Goal: Transaction & Acquisition: Purchase product/service

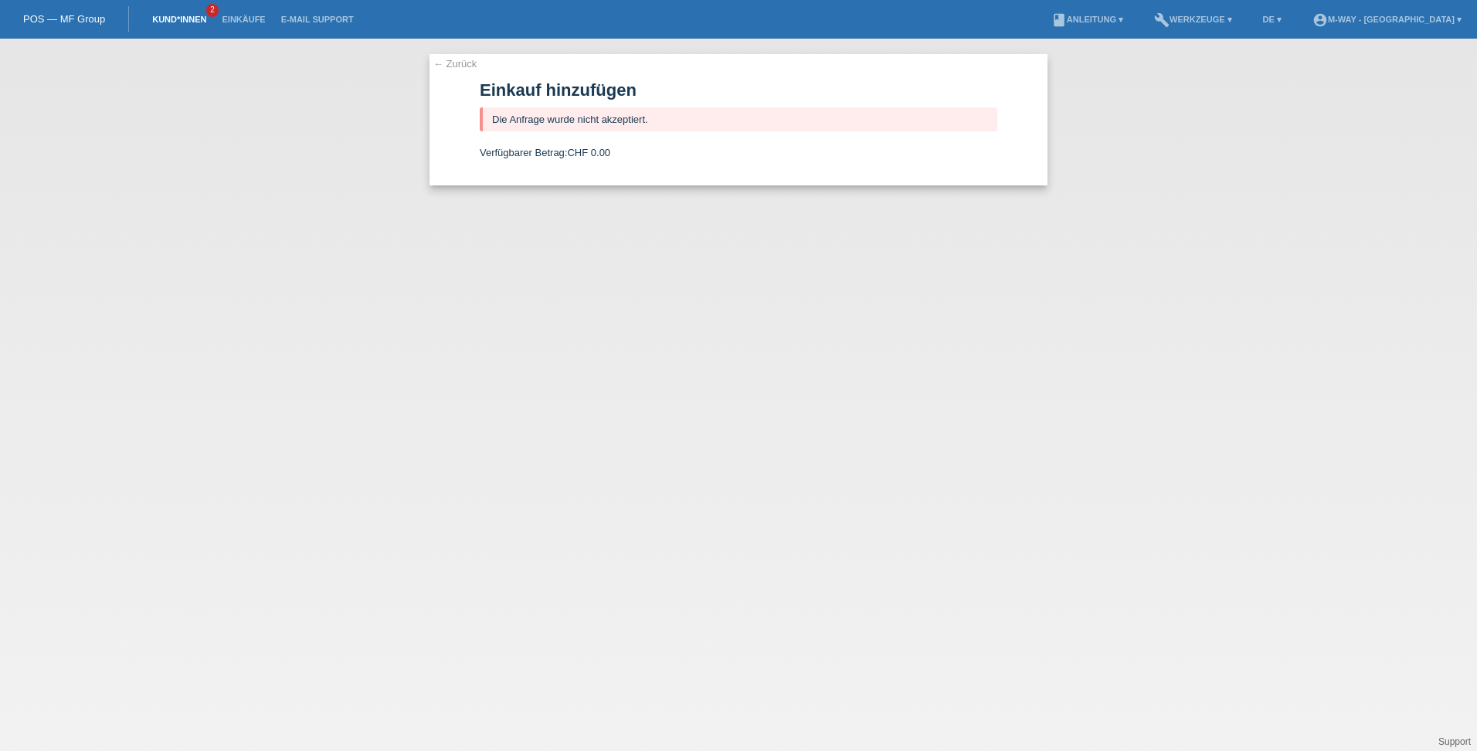
click at [185, 18] on link "Kund*innen" at bounding box center [179, 19] width 70 height 9
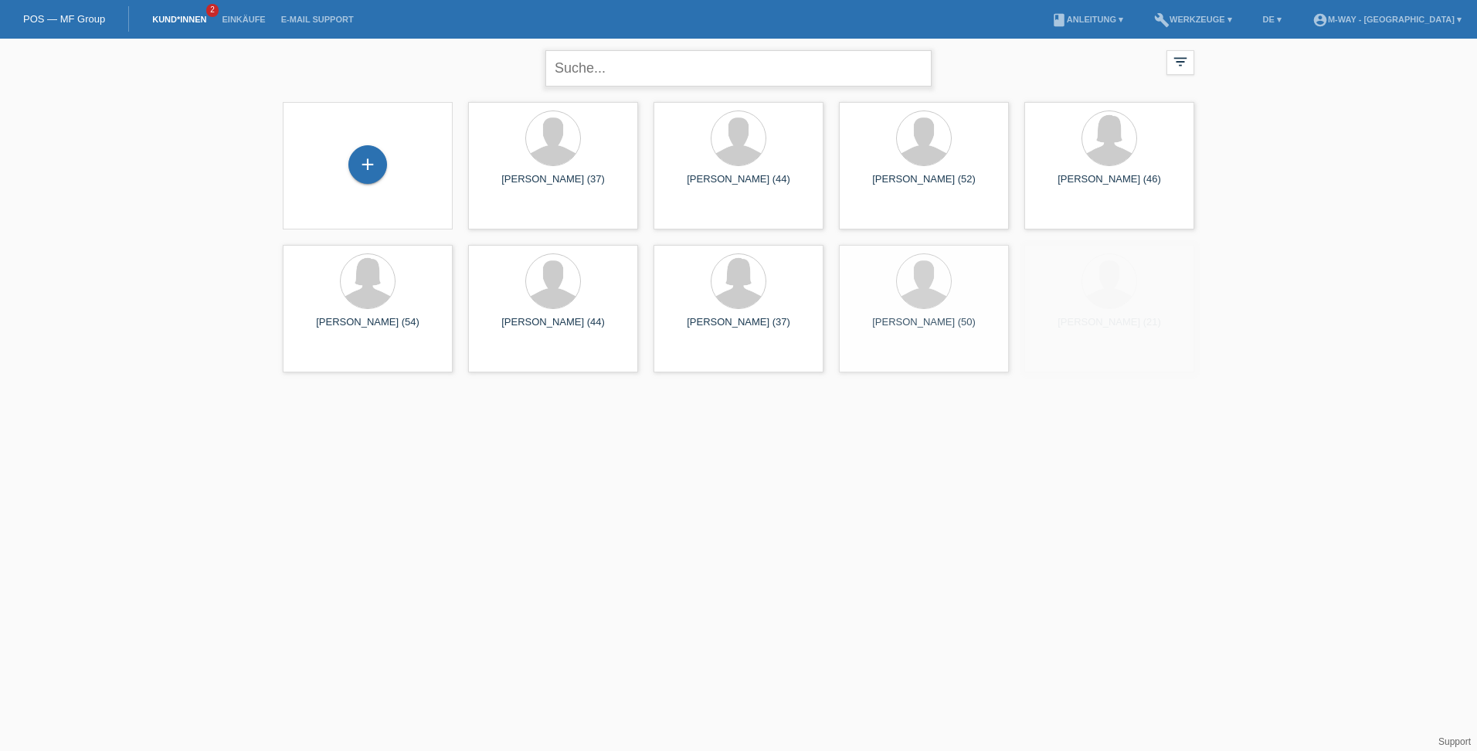
click at [590, 66] on input "text" at bounding box center [738, 68] width 386 height 36
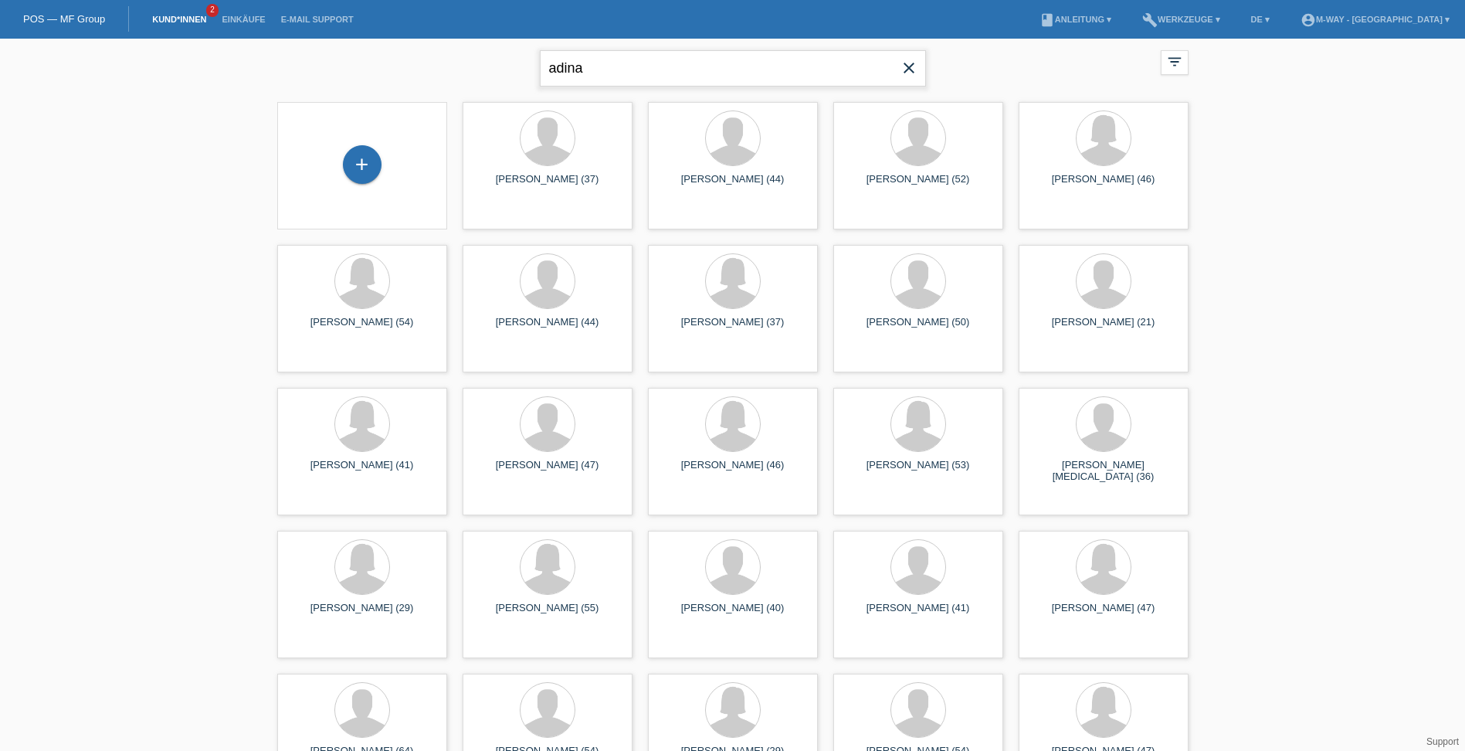
type input "adina"
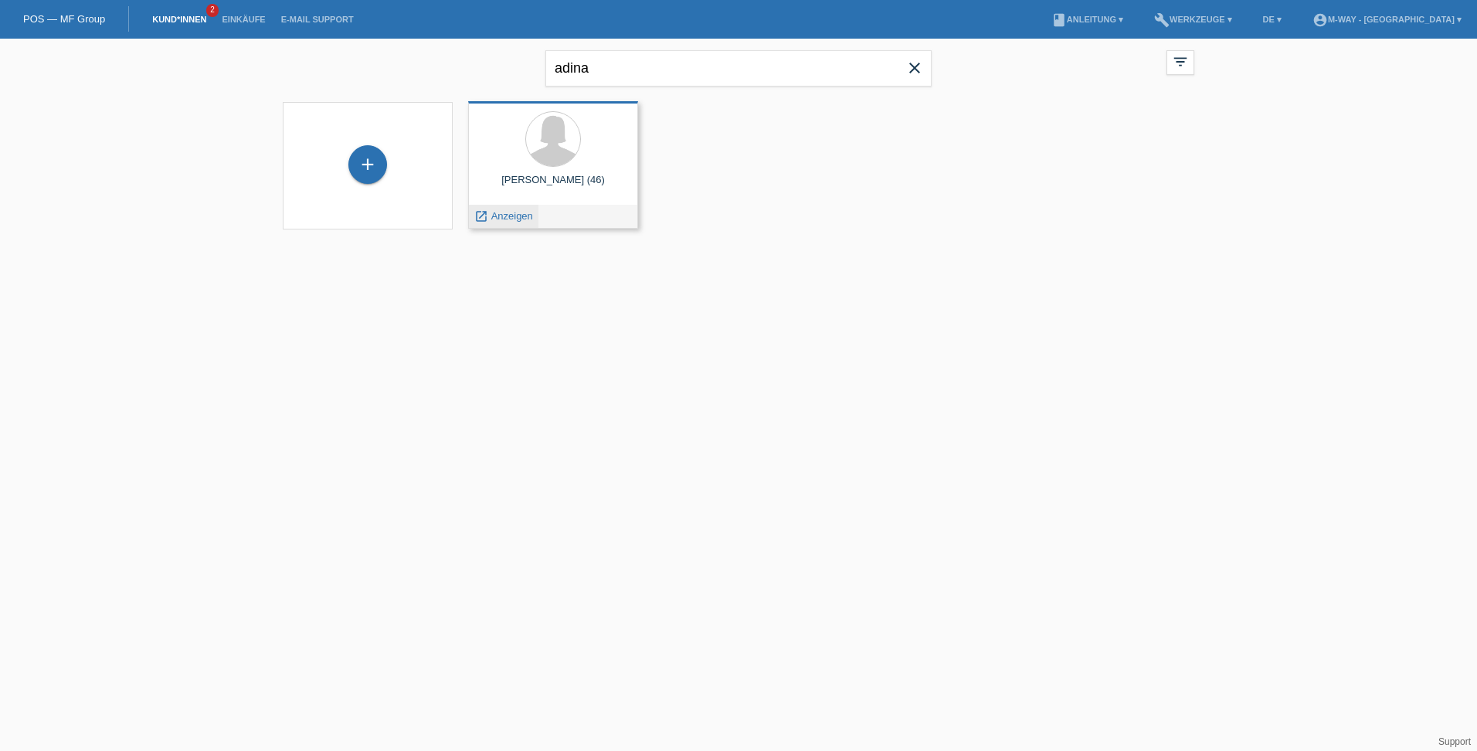
click at [500, 210] on span "Anzeigen" at bounding box center [512, 216] width 42 height 12
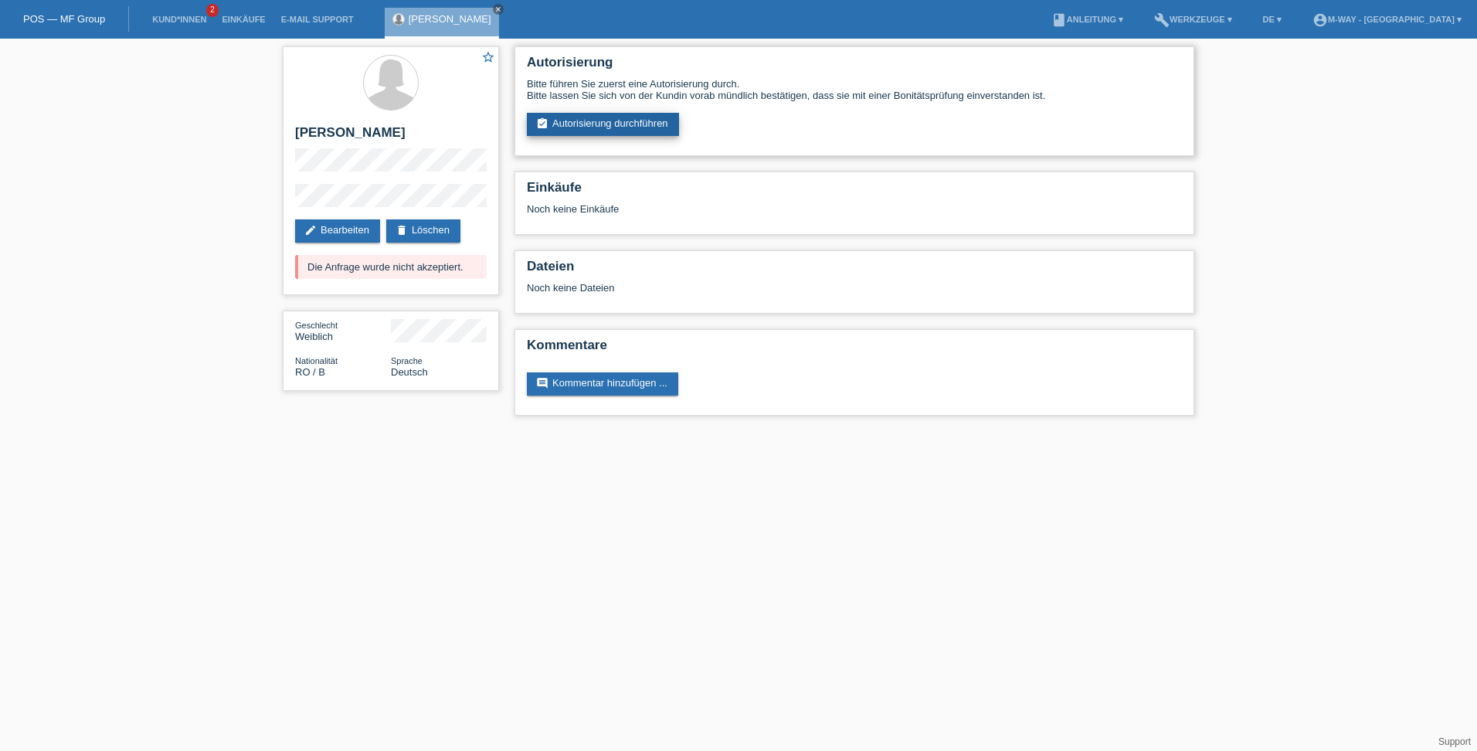
click at [591, 124] on link "assignment_turned_in Autorisierung durchführen" at bounding box center [603, 124] width 152 height 23
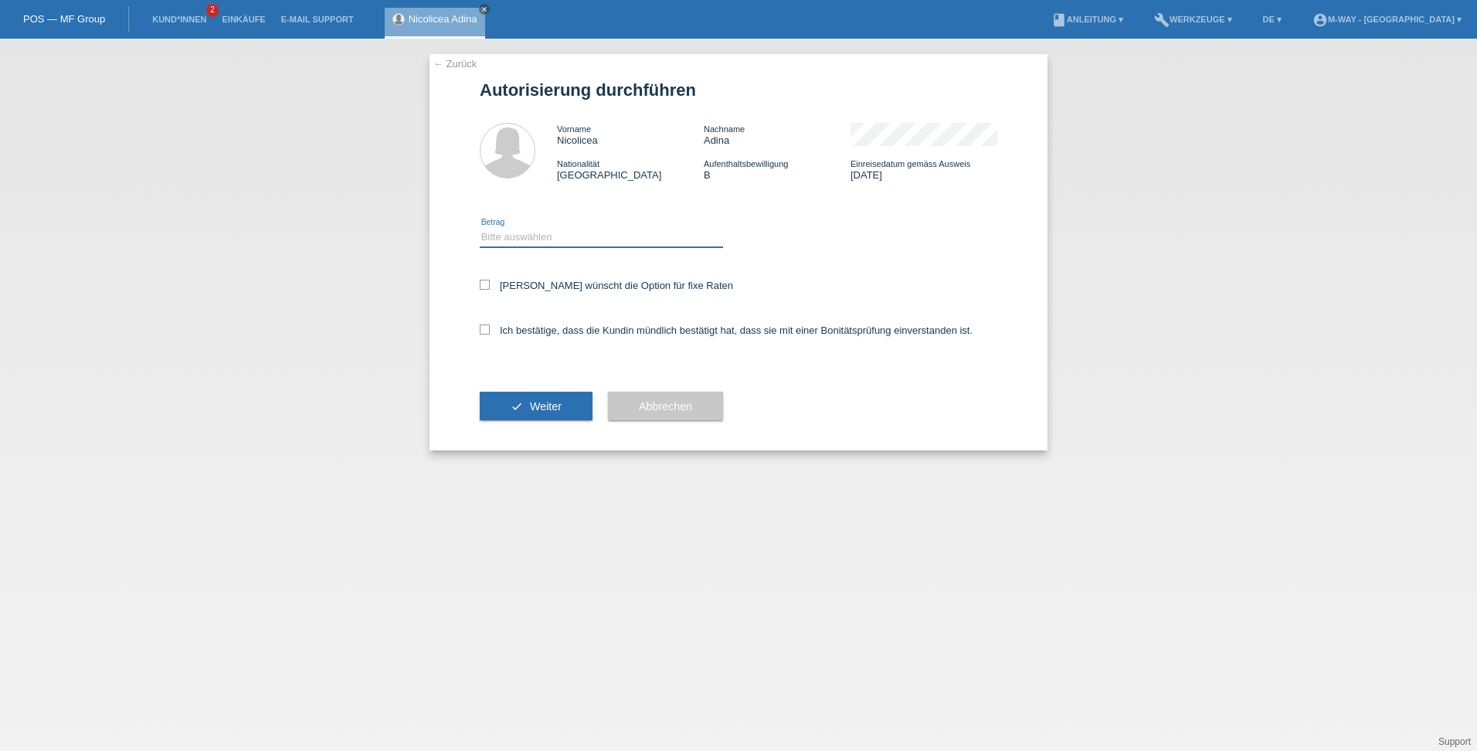
click at [529, 233] on select "Bitte auswählen CHF 1.00 - CHF 499.00 CHF 500.00 - CHF 1'999.00 CHF 2'000.00 - …" at bounding box center [601, 237] width 243 height 19
click at [480, 228] on select "Bitte auswählen CHF 1.00 - CHF 499.00 CHF 500.00 - CHF 1'999.00 CHF 2'000.00 - …" at bounding box center [601, 237] width 243 height 19
click at [621, 240] on select "Bitte auswählen CHF 1.00 - CHF 499.00 CHF 500.00 - CHF 1'999.00 CHF 2'000.00 - …" at bounding box center [601, 237] width 243 height 19
select select "3"
click at [480, 228] on select "Bitte auswählen CHF 1.00 - CHF 499.00 CHF 500.00 - CHF 1'999.00 CHF 2'000.00 - …" at bounding box center [601, 237] width 243 height 19
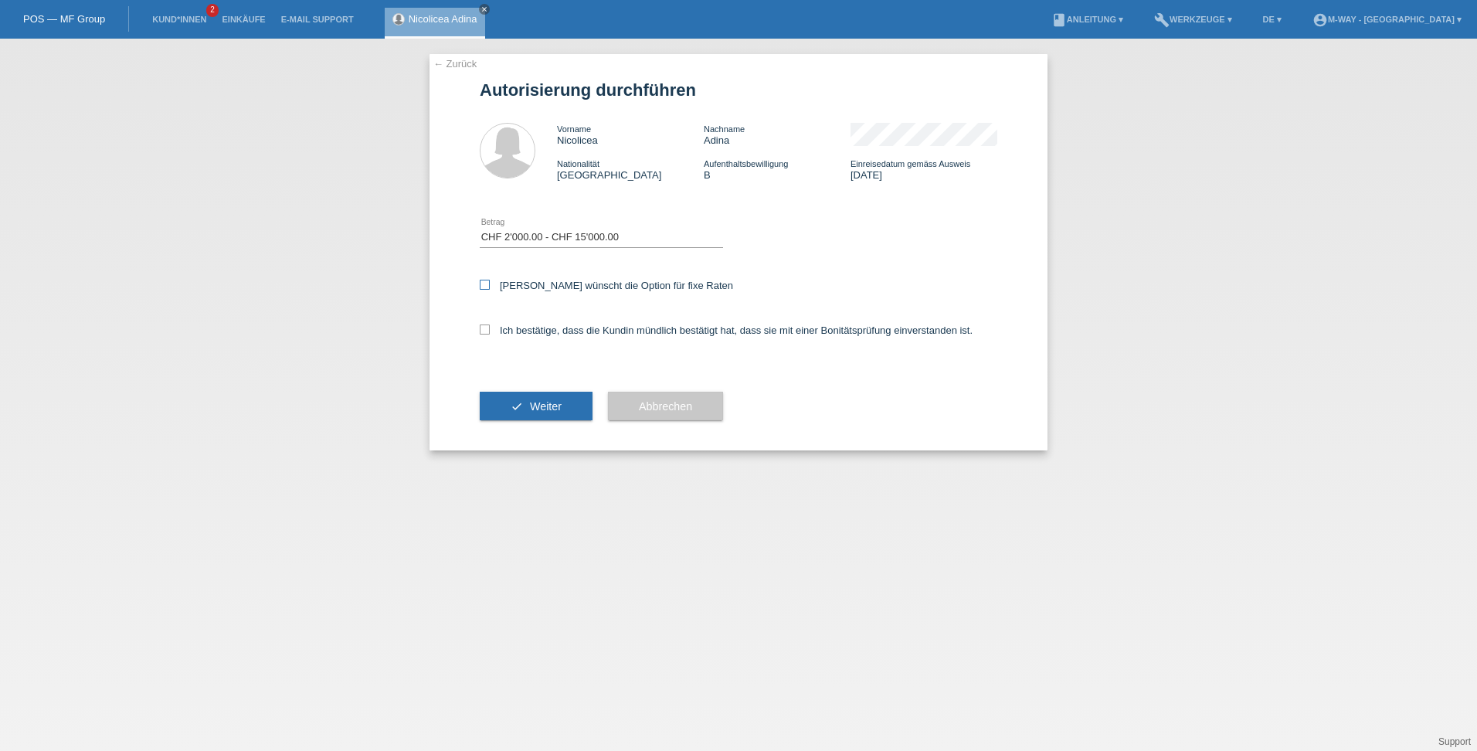
click at [482, 289] on icon at bounding box center [485, 285] width 10 height 10
click at [482, 289] on input "Kundin wünscht die Option für fixe Raten" at bounding box center [485, 285] width 10 height 10
checkbox input "true"
click at [489, 328] on icon at bounding box center [485, 329] width 10 height 10
click at [489, 328] on input "Ich bestätige, dass die Kundin mündlich bestätigt hat, dass sie mit einer Bonit…" at bounding box center [485, 329] width 10 height 10
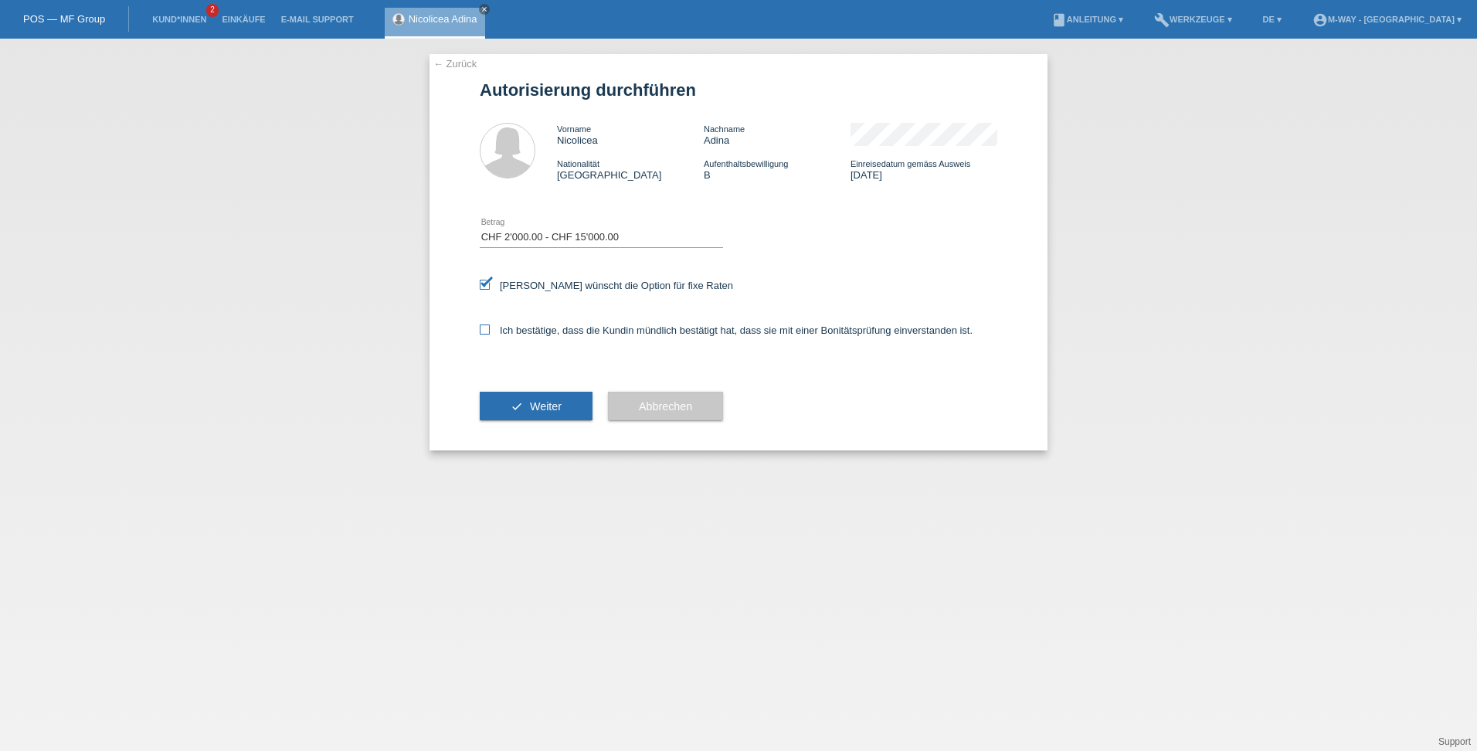
checkbox input "true"
click at [527, 415] on button "check Weiter" at bounding box center [536, 406] width 113 height 29
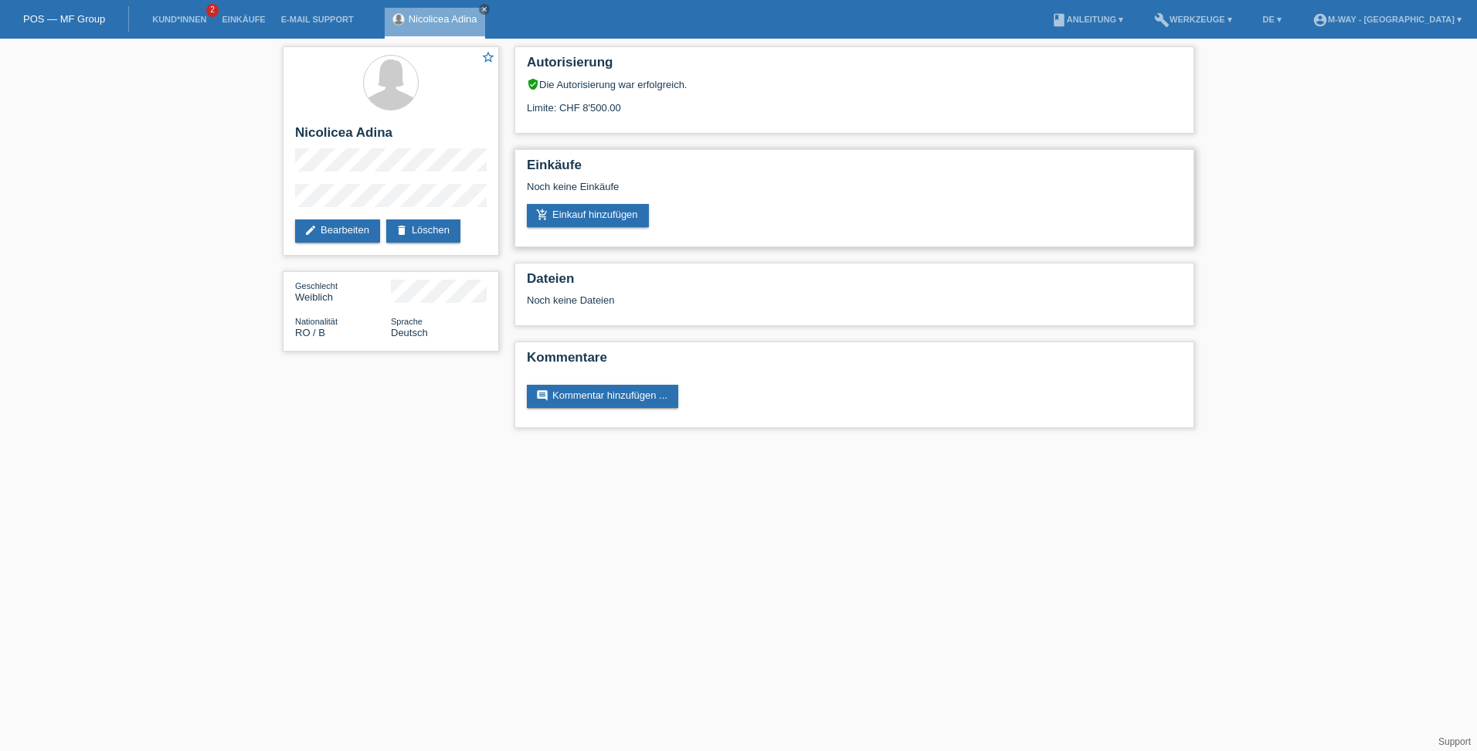
click at [553, 202] on div "Noch keine Einkäufe" at bounding box center [854, 192] width 655 height 23
click at [579, 215] on link "add_shopping_cart Einkauf hinzufügen" at bounding box center [588, 215] width 122 height 23
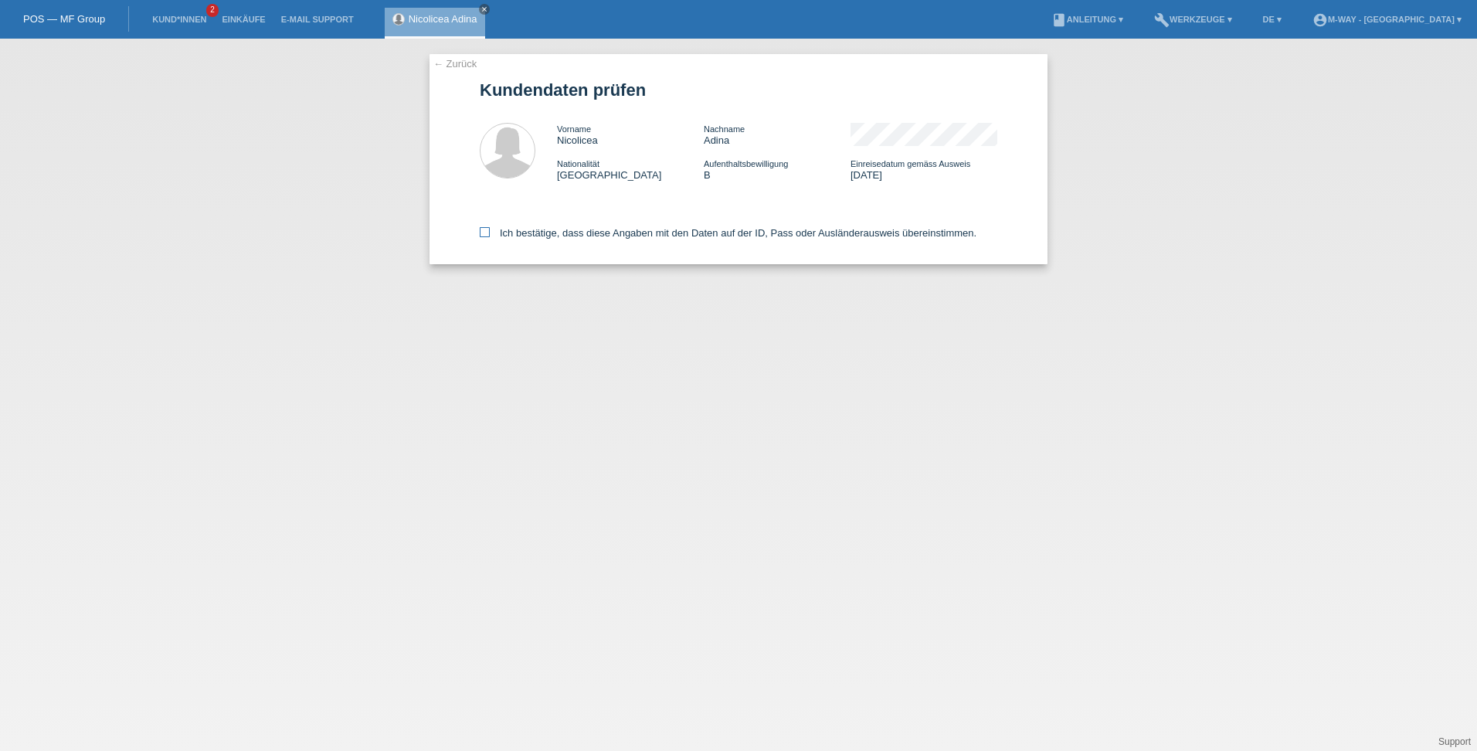
click at [483, 233] on icon at bounding box center [485, 232] width 10 height 10
click at [483, 233] on input "Ich bestätige, dass diese Angaben mit den Daten auf der ID, Pass oder Ausländer…" at bounding box center [485, 232] width 10 height 10
checkbox input "true"
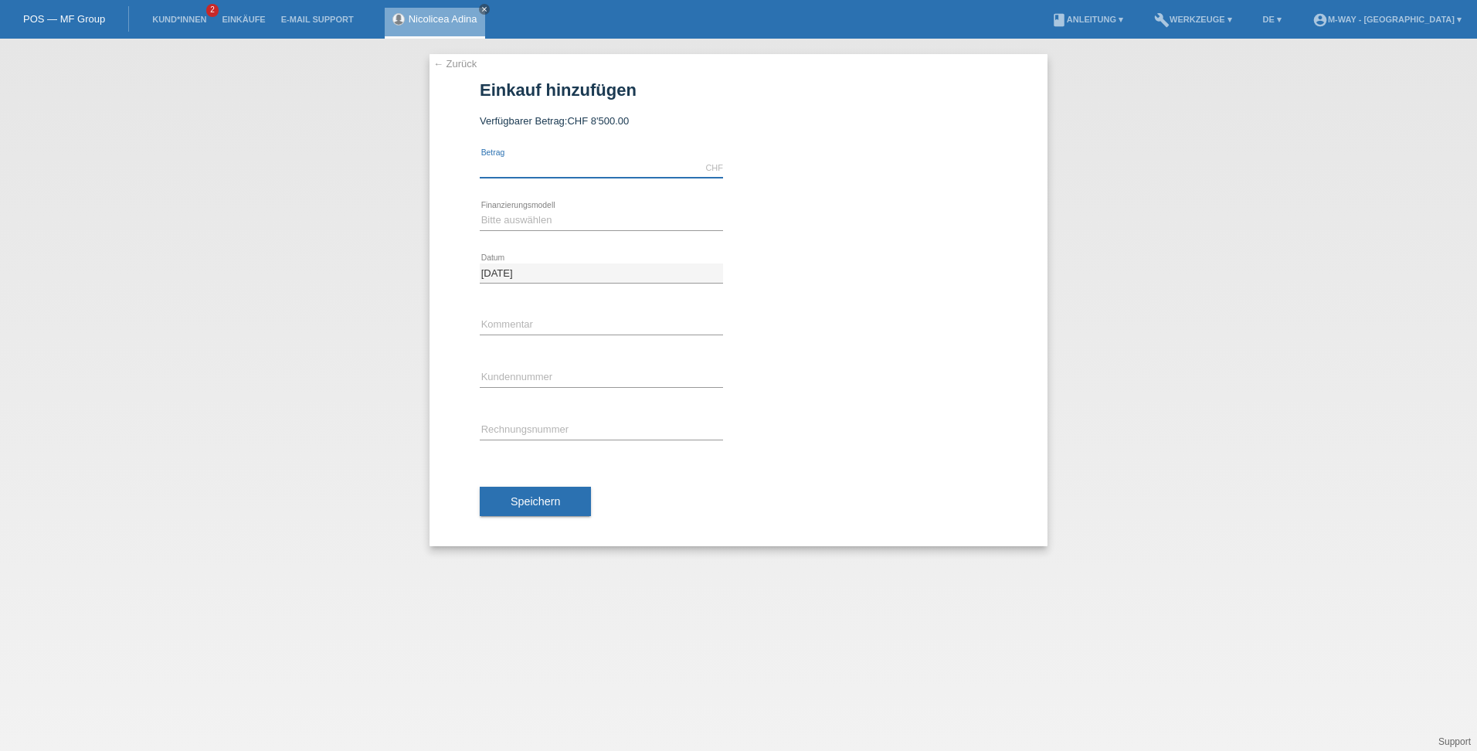
click at [541, 165] on input "text" at bounding box center [601, 167] width 243 height 19
type input "8498.30"
click at [536, 214] on select "Bitte auswählen Fixe Raten Kauf auf Rechnung mit Teilzahlungsoption" at bounding box center [601, 220] width 243 height 19
select select "77"
click at [480, 211] on select "Bitte auswählen Fixe Raten Kauf auf Rechnung mit Teilzahlungsoption" at bounding box center [601, 220] width 243 height 19
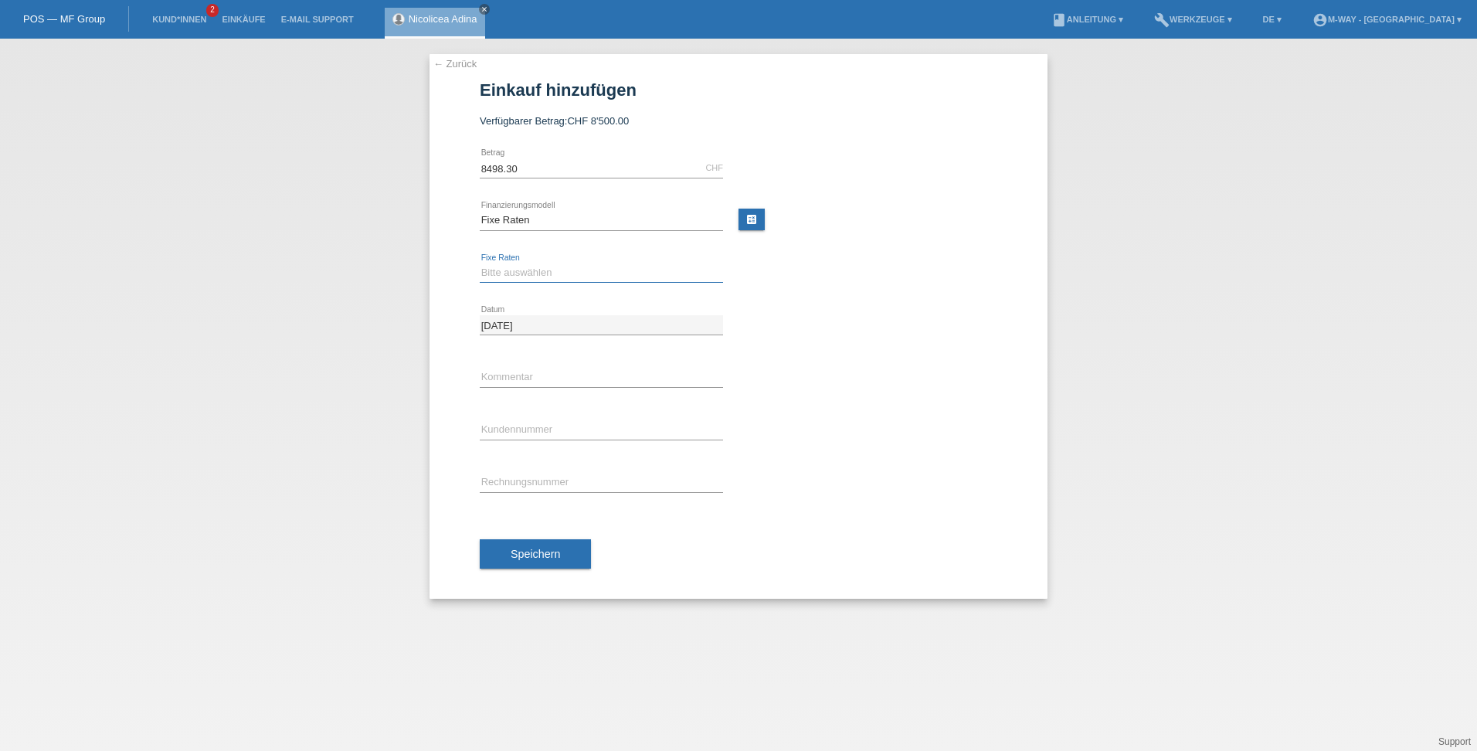
click at [522, 266] on select "Bitte auswählen 4 Raten 5 Raten 6 Raten 7 Raten 8 Raten 9 Raten 10 Raten 11 Rat…" at bounding box center [601, 272] width 243 height 19
select select "202"
click at [480, 263] on select "Bitte auswählen 4 Raten 5 Raten 6 Raten 7 Raten 8 Raten 9 Raten 10 Raten 11 Rat…" at bounding box center [601, 272] width 243 height 19
click at [505, 424] on input "text" at bounding box center [601, 429] width 243 height 19
type input "K134602"
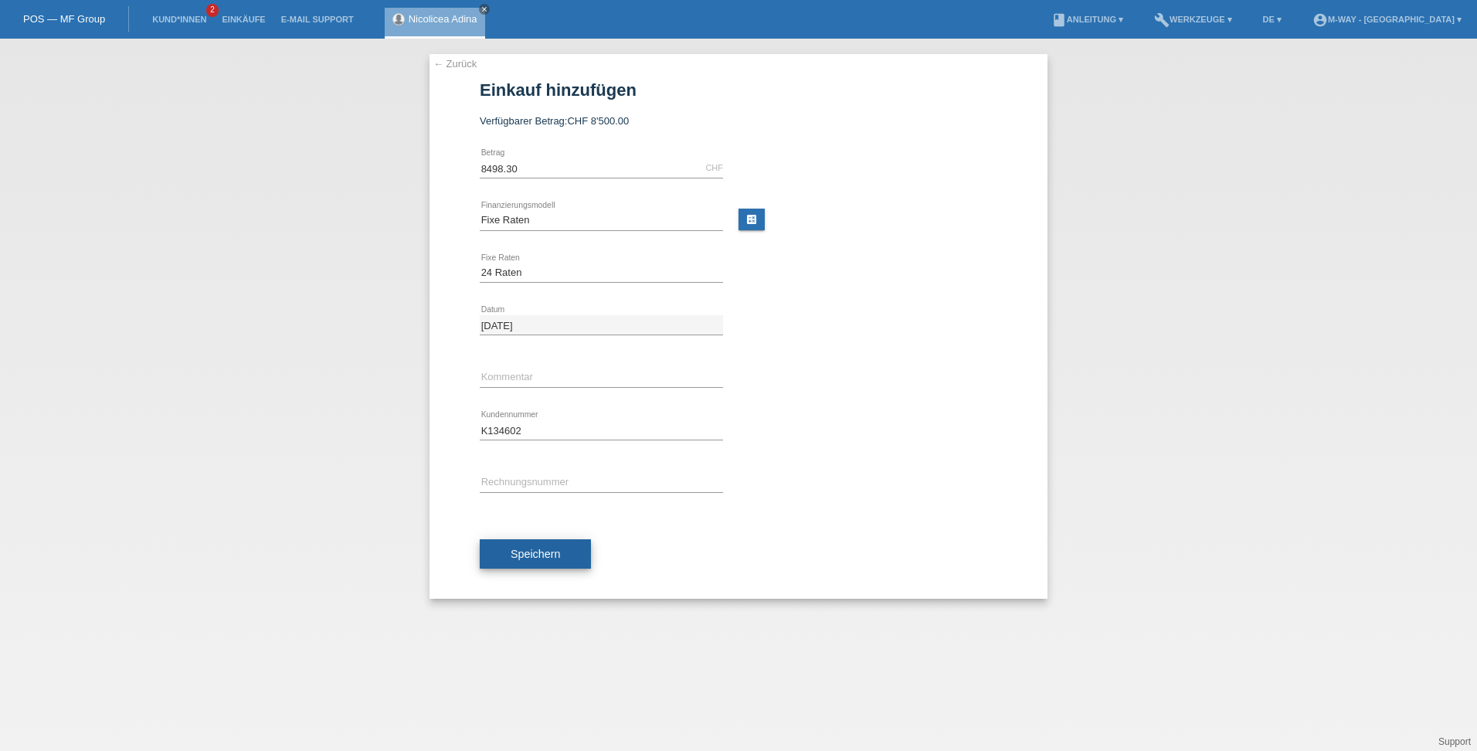
click at [540, 558] on span "Speichern" at bounding box center [534, 554] width 49 height 12
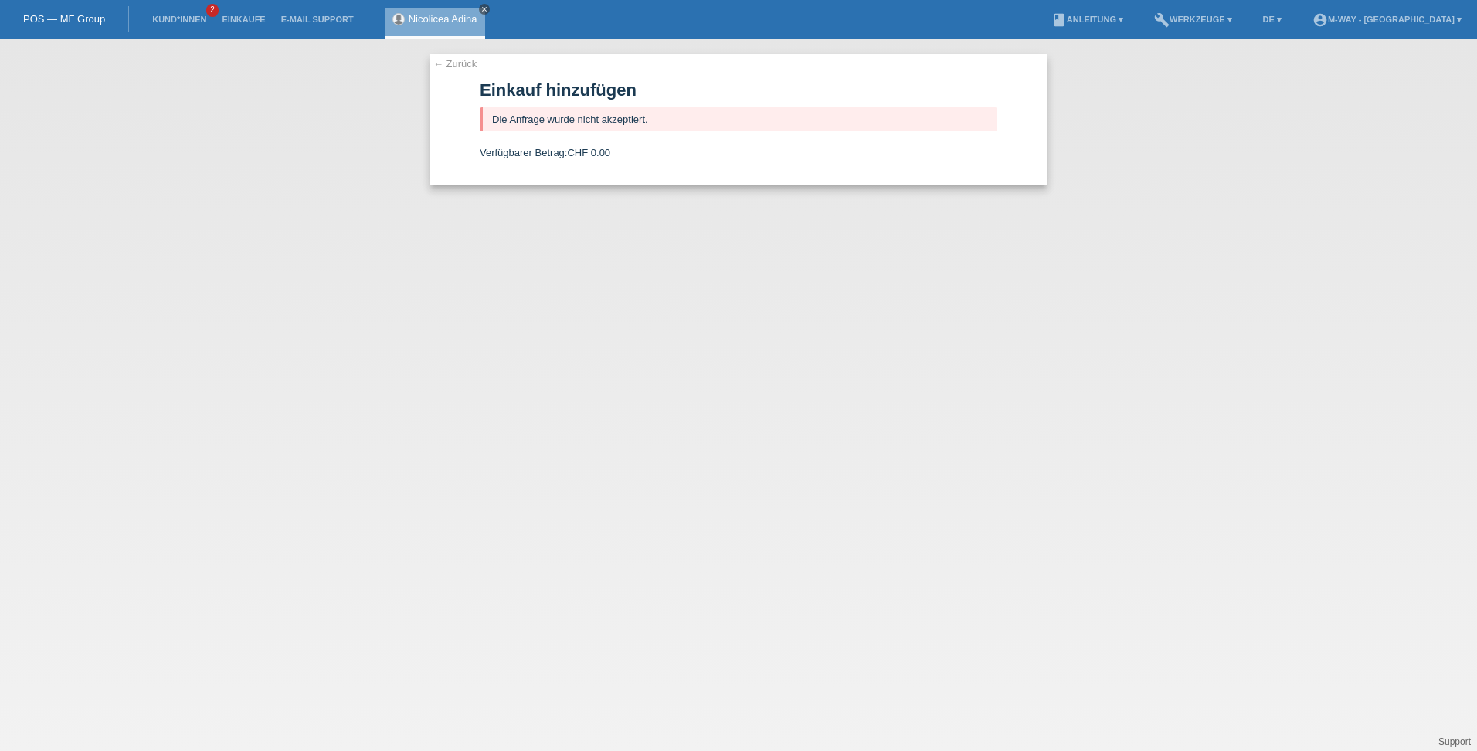
click at [487, 10] on icon "close" at bounding box center [484, 9] width 8 height 8
click at [187, 9] on li "Kund*innen 2" at bounding box center [179, 19] width 70 height 39
click at [181, 26] on li "Kund*innen 2" at bounding box center [179, 19] width 70 height 39
click at [182, 21] on link "Kund*innen" at bounding box center [179, 19] width 70 height 9
